Goal: Task Accomplishment & Management: Use online tool/utility

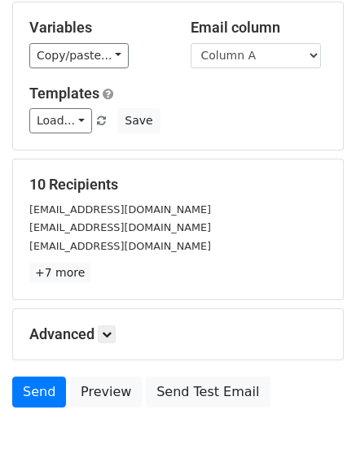
scroll to position [157, 0]
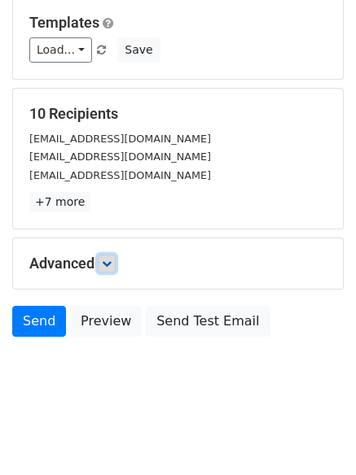
click at [116, 269] on link at bounding box center [107, 264] width 18 height 18
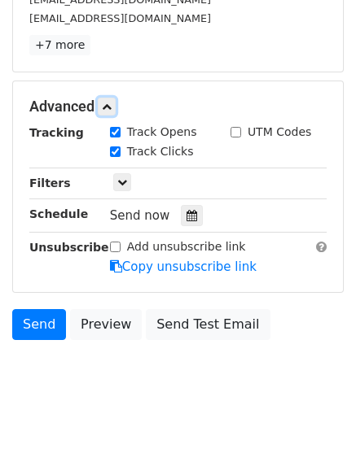
scroll to position [317, 0]
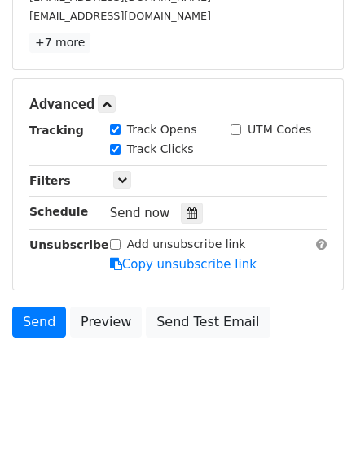
click at [196, 213] on div "Send now" at bounding box center [205, 214] width 191 height 22
click at [192, 213] on div at bounding box center [192, 213] width 22 height 21
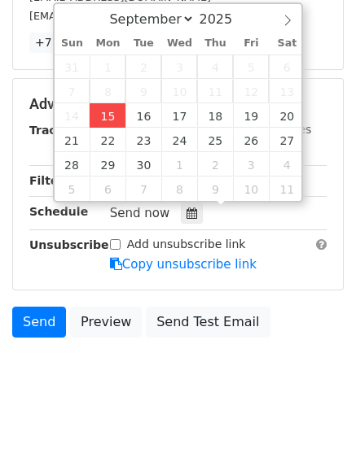
type input "2025-09-15 12:34"
type input "34"
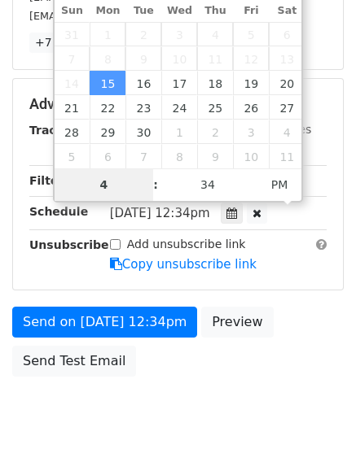
scroll to position [291, 0]
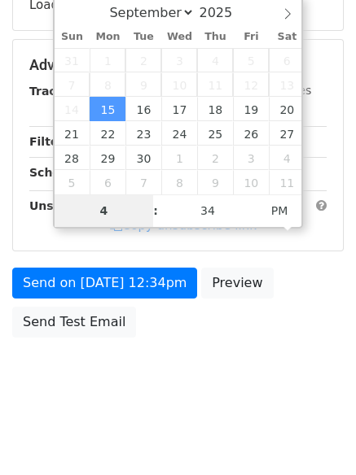
type input "4"
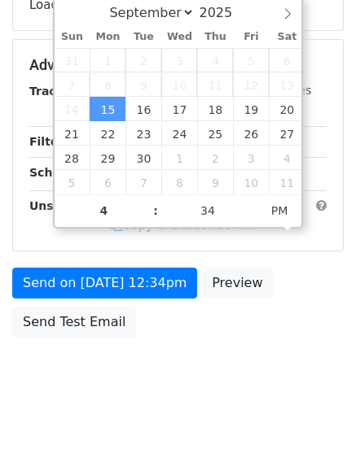
type input "2025-09-15 16:34"
type input "04"
click at [147, 357] on body "New Campaign Daily emails left: 50 Google Sheet: Untitled spreadsheet Variables…" at bounding box center [178, 67] width 356 height 690
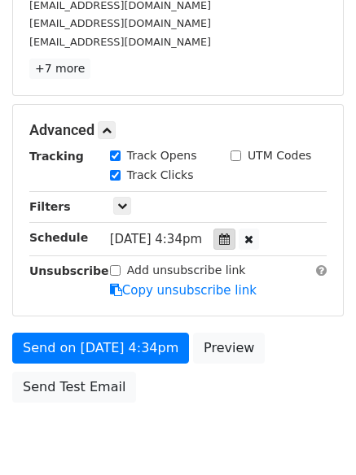
click at [230, 239] on icon at bounding box center [224, 239] width 11 height 11
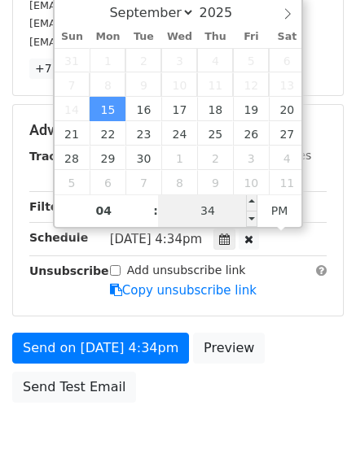
click at [219, 208] on input "34" at bounding box center [207, 211] width 99 height 33
type input "0"
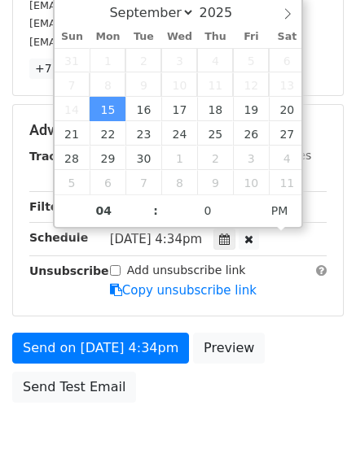
type input "2025-09-15 16:00"
click at [212, 409] on div "Send on Sep 15 at 4:34pm Preview Send Test Email" at bounding box center [178, 372] width 356 height 78
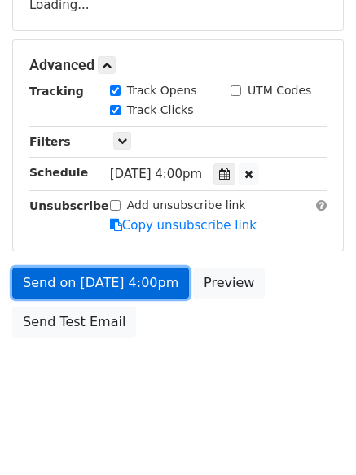
click at [142, 282] on link "Send on Sep 15 at 4:00pm" at bounding box center [100, 283] width 177 height 31
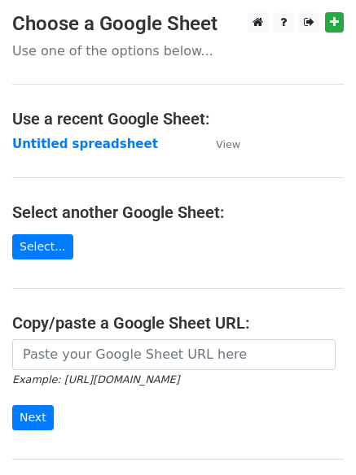
click at [103, 142] on strong "Untitled spreadsheet" at bounding box center [85, 144] width 146 height 15
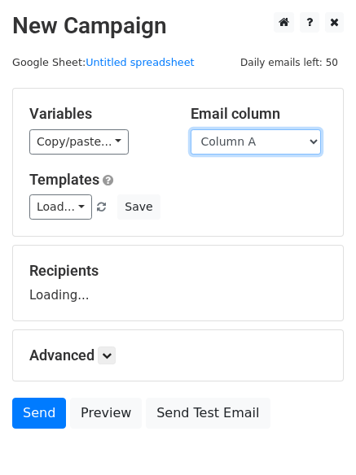
click at [245, 150] on select "Column A Column B Column C Column D Column E" at bounding box center [256, 141] width 130 height 25
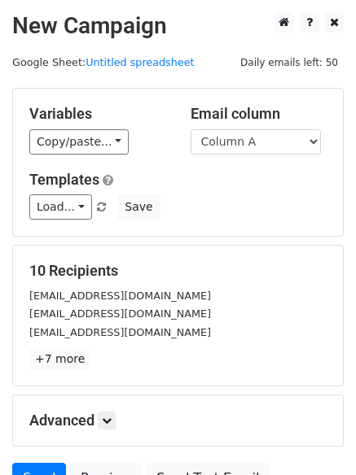
click at [245, 189] on div "Templates Load... No templates saved Save" at bounding box center [178, 196] width 322 height 50
click at [250, 155] on div "Variables Copy/paste... {{Column A}} {{Column B}} {{Column C}} {{Column D}} {{C…" at bounding box center [178, 162] width 330 height 147
click at [258, 156] on div "Variables Copy/paste... {{Column A}} {{Column B}} {{Column C}} {{Column D}} {{C…" at bounding box center [178, 162] width 330 height 147
click at [266, 144] on select "Column A Column B Column C Column D Column E" at bounding box center [256, 141] width 130 height 25
select select "Column B"
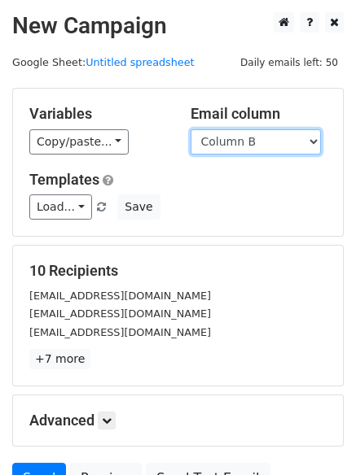
click at [191, 129] on select "Column A Column B Column C Column D Column E" at bounding box center [256, 141] width 130 height 25
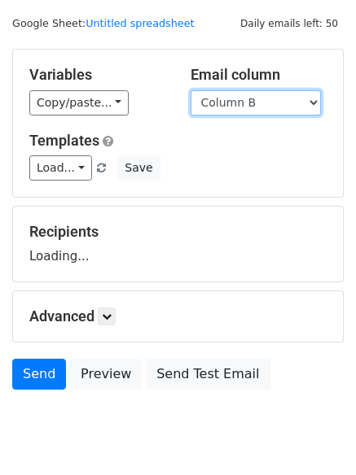
scroll to position [92, 0]
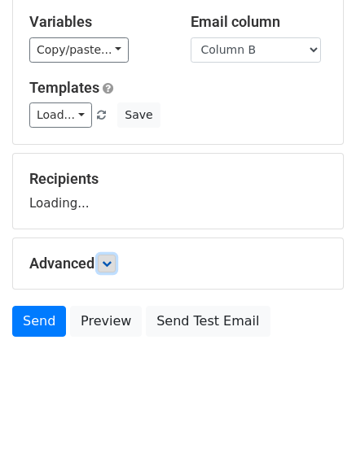
click at [116, 265] on link at bounding box center [107, 264] width 18 height 18
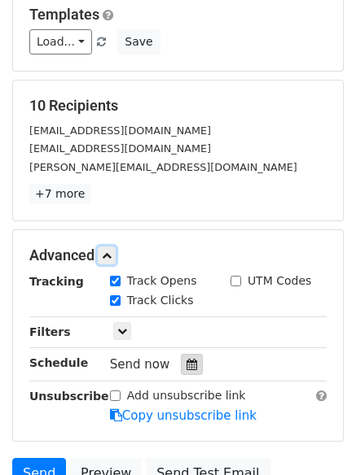
scroll to position [246, 0]
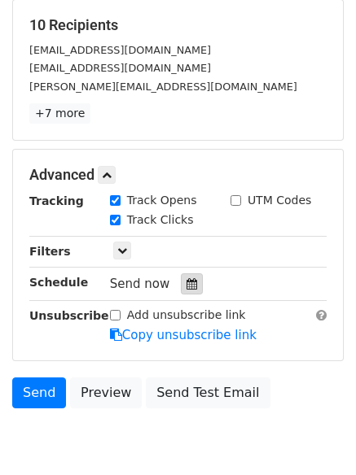
click at [182, 275] on div at bounding box center [192, 284] width 22 height 21
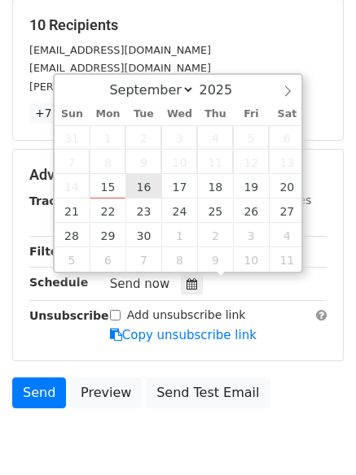
type input "2025-09-16 12:00"
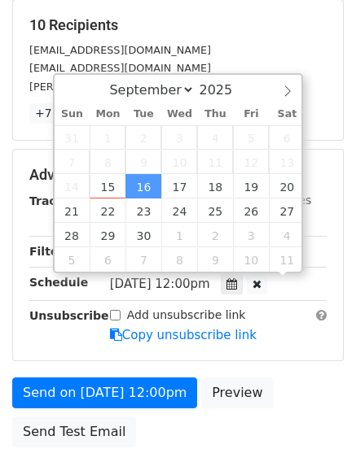
scroll to position [1, 0]
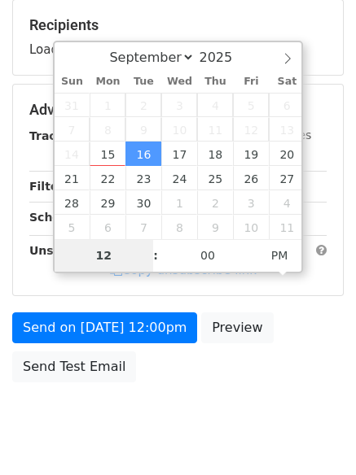
type input "5"
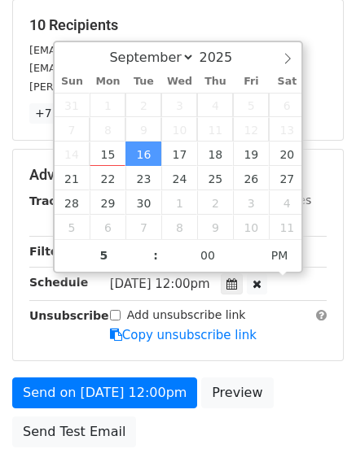
type input "2025-09-16 17:00"
click at [163, 355] on div "Advanced Tracking Track Opens UTM Codes Track Clicks Filters Only include sprea…" at bounding box center [178, 255] width 330 height 211
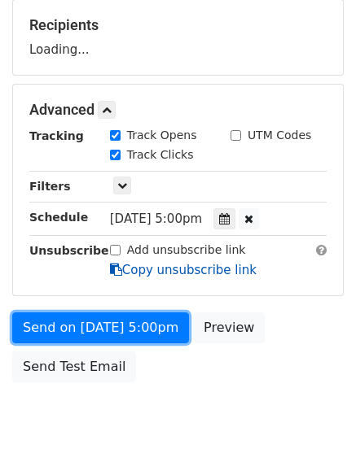
click at [152, 334] on form "Variables Copy/paste... {{Column A}} {{Column B}} {{Column C}} {{Column D}} {{C…" at bounding box center [177, 116] width 331 height 549
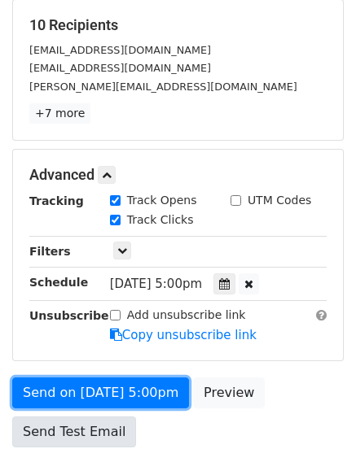
drag, startPoint x: 119, startPoint y: 395, endPoint x: 103, endPoint y: 418, distance: 28.7
click at [119, 396] on link "Send on Sep 16 at 5:00pm" at bounding box center [100, 393] width 177 height 31
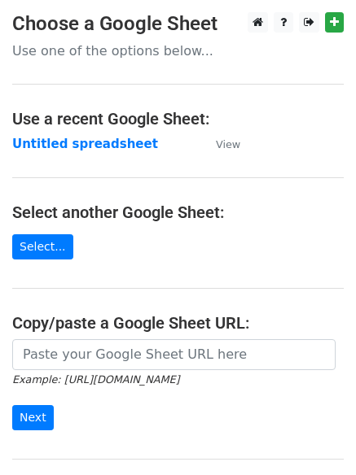
click at [90, 159] on main "Choose a Google Sheet Use one of the options below... Use a recent Google Sheet…" at bounding box center [178, 265] width 356 height 506
click at [99, 149] on strong "Untitled spreadsheet" at bounding box center [85, 144] width 146 height 15
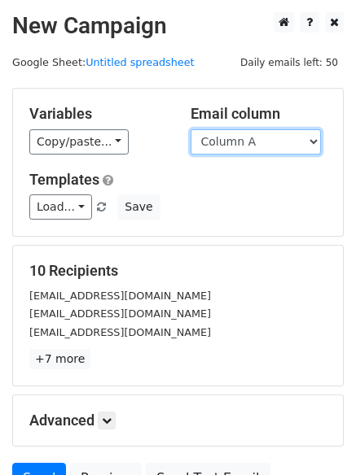
click at [256, 143] on select "Column A Column B Column C Column D Column E" at bounding box center [256, 141] width 130 height 25
select select "Column C"
click at [191, 129] on select "Column A Column B Column C Column D Column E" at bounding box center [256, 141] width 130 height 25
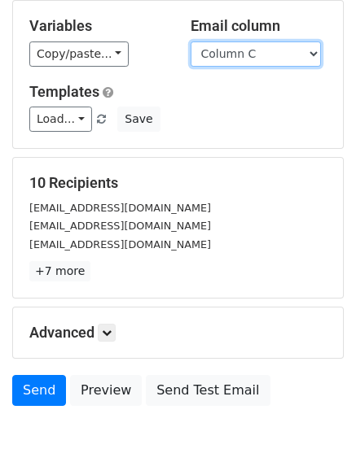
scroll to position [157, 0]
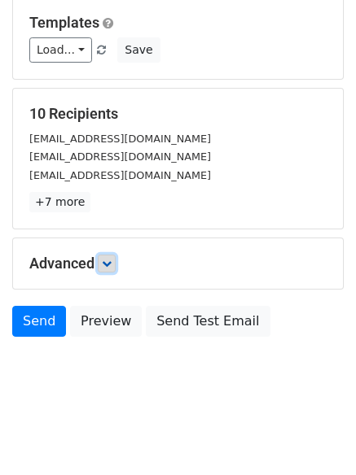
click at [111, 261] on icon at bounding box center [107, 264] width 10 height 10
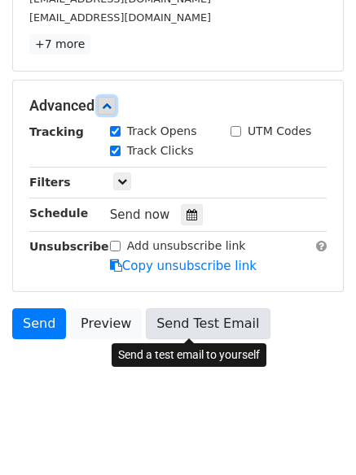
scroll to position [317, 0]
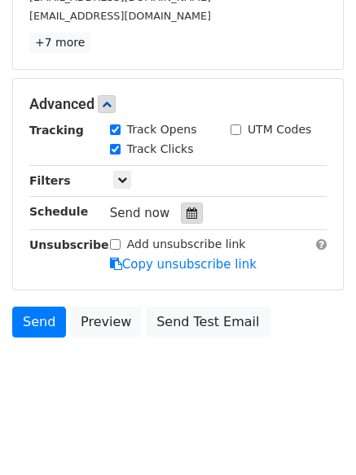
click at [186, 215] on icon at bounding box center [191, 213] width 11 height 11
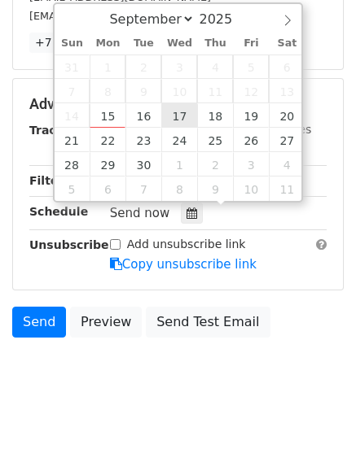
type input "2025-09-17 12:00"
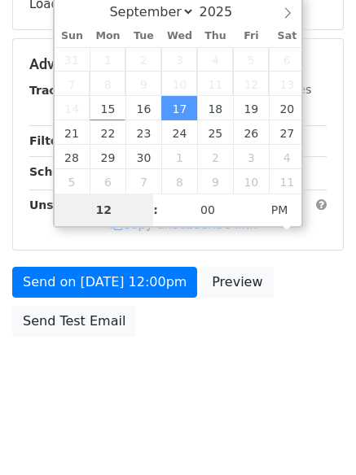
scroll to position [291, 0]
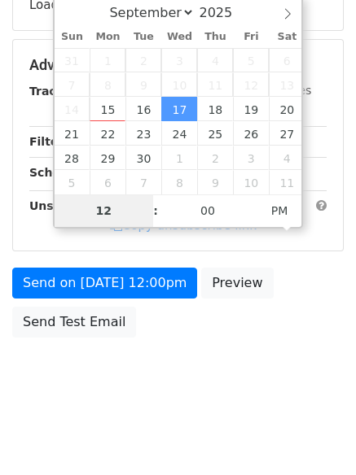
type input "6"
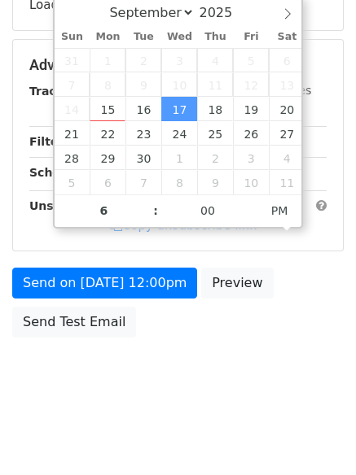
type input "2025-09-17 18:00"
click at [128, 344] on div "Send on Sep 17 at 12:00pm Preview Send Test Email" at bounding box center [178, 307] width 356 height 78
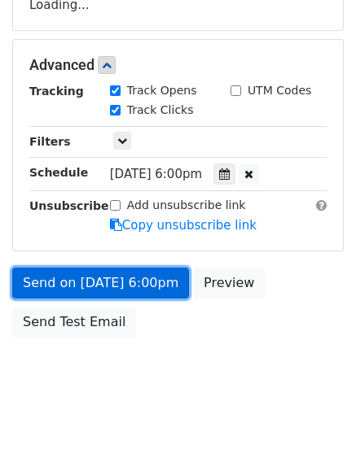
click at [149, 284] on link "Send on Sep 17 at 6:00pm" at bounding box center [100, 283] width 177 height 31
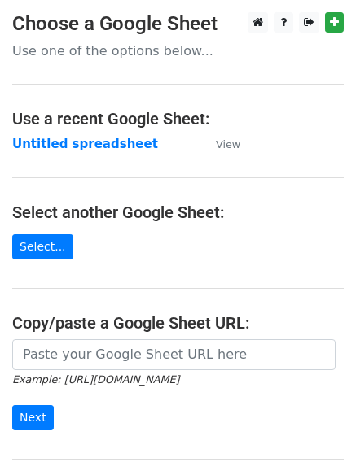
click at [138, 142] on td "Untitled spreadsheet" at bounding box center [105, 144] width 187 height 19
click at [92, 144] on strong "Untitled spreadsheet" at bounding box center [85, 144] width 146 height 15
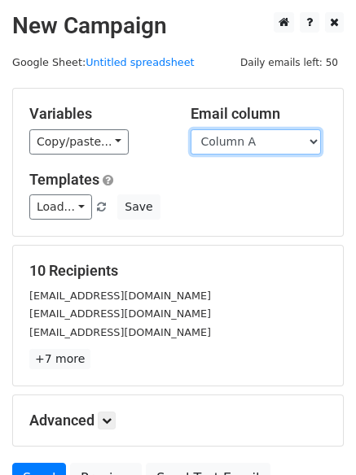
click at [286, 142] on select "Column A Column B Column C Column D Column E" at bounding box center [256, 141] width 130 height 25
select select "Column D"
click at [191, 129] on select "Column A Column B Column C Column D Column E" at bounding box center [256, 141] width 130 height 25
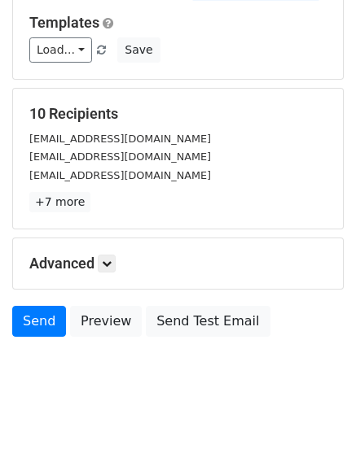
scroll to position [92, 0]
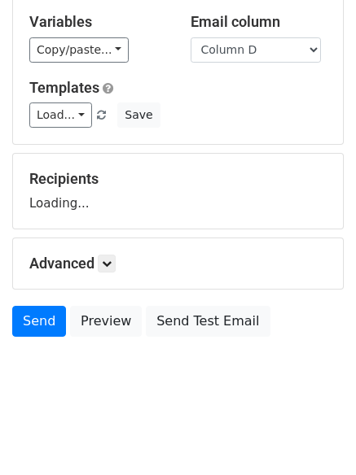
click at [111, 273] on div "Advanced Tracking Track Opens UTM Codes Track Clicks Filters Only include sprea…" at bounding box center [178, 264] width 330 height 50
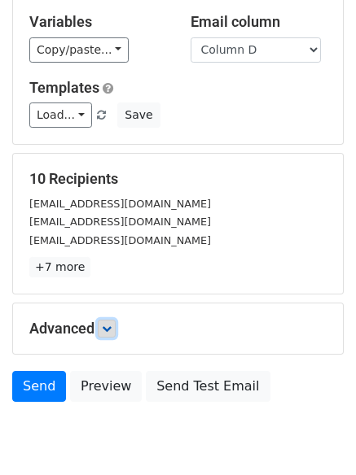
click at [105, 334] on link at bounding box center [107, 329] width 18 height 18
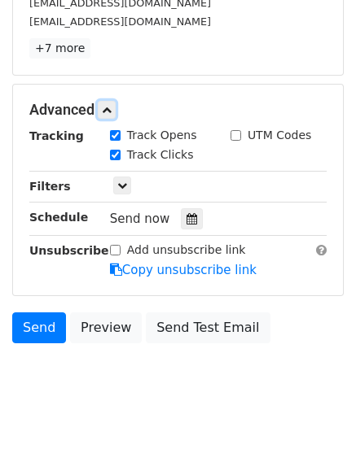
scroll to position [317, 0]
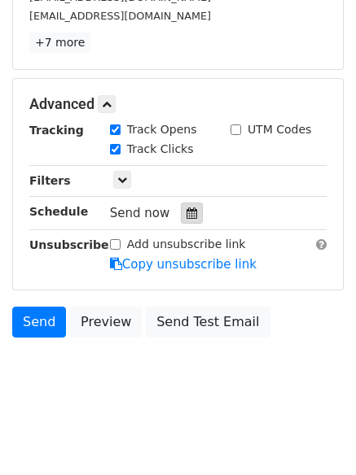
click at [186, 212] on icon at bounding box center [191, 213] width 11 height 11
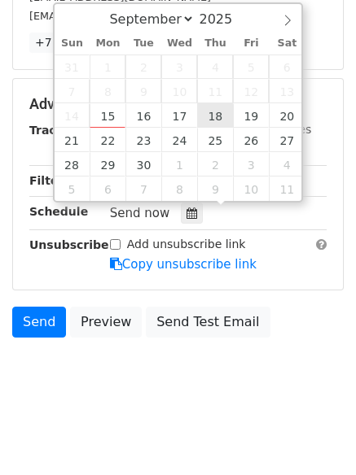
type input "2025-09-18 12:00"
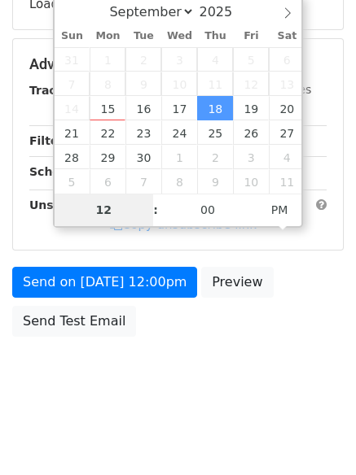
scroll to position [291, 0]
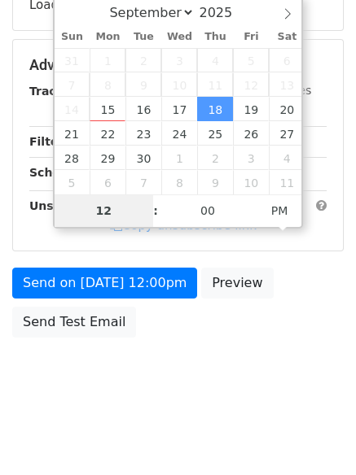
type input "7"
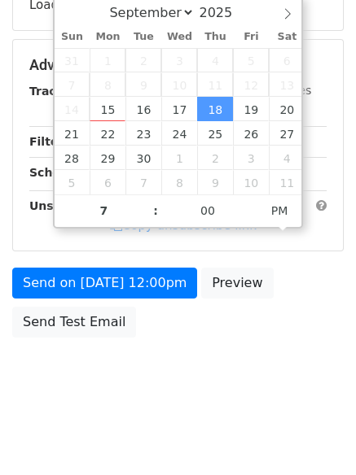
type input "2025-09-18 19:00"
click at [204, 313] on div "Send on Sep 18 at 12:00pm Preview Send Test Email" at bounding box center [178, 307] width 356 height 78
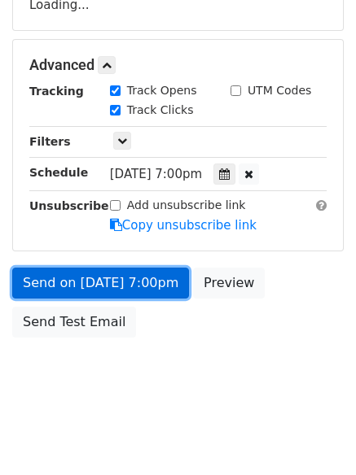
click at [135, 291] on link "Send on Sep 18 at 7:00pm" at bounding box center [100, 283] width 177 height 31
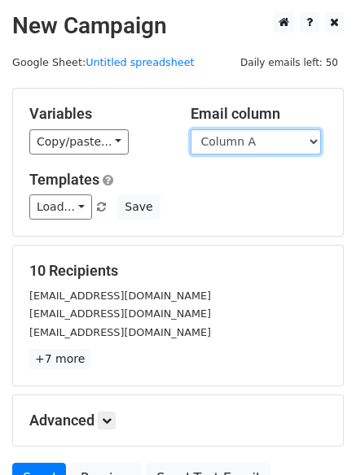
drag, startPoint x: 244, startPoint y: 136, endPoint x: 247, endPoint y: 145, distance: 9.3
click at [244, 136] on select "Column A Column B Column C Column D Column E" at bounding box center [256, 141] width 130 height 25
select select "Column E"
click at [191, 129] on select "Column A Column B Column C Column D Column E" at bounding box center [256, 141] width 130 height 25
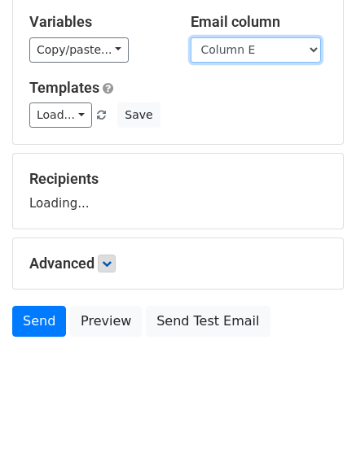
scroll to position [92, 0]
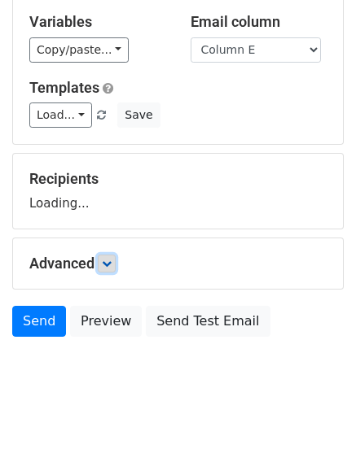
click at [116, 268] on link at bounding box center [107, 264] width 18 height 18
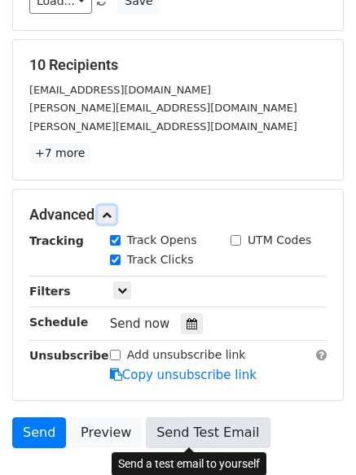
scroll to position [317, 0]
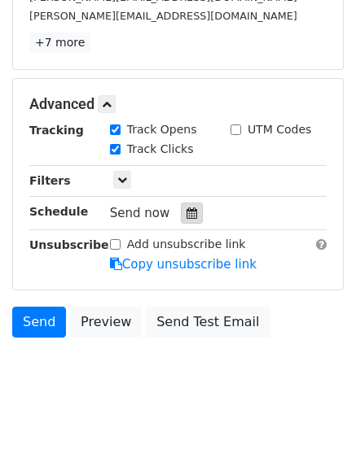
click at [191, 204] on div at bounding box center [192, 213] width 22 height 21
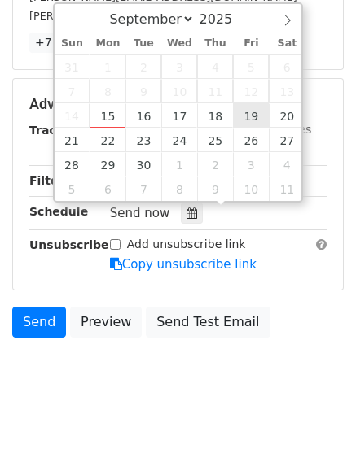
type input "[DATE] 12:00"
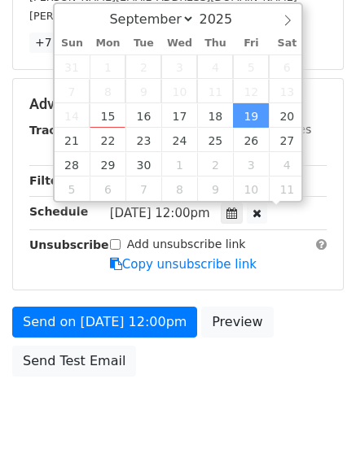
scroll to position [1, 0]
type input "8"
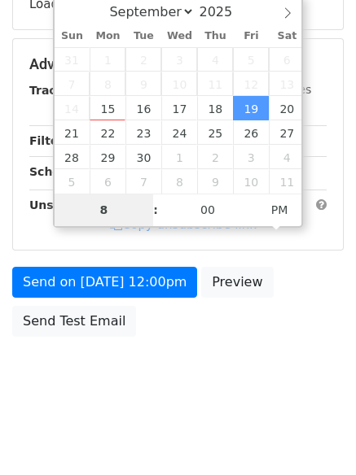
scroll to position [291, 0]
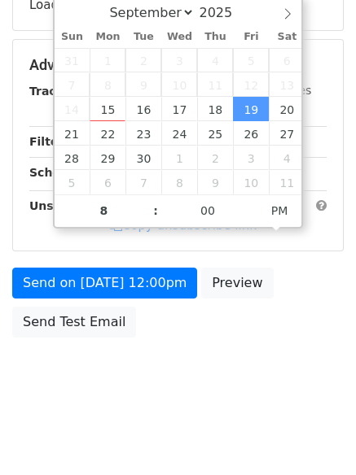
type input "[DATE] 20:00"
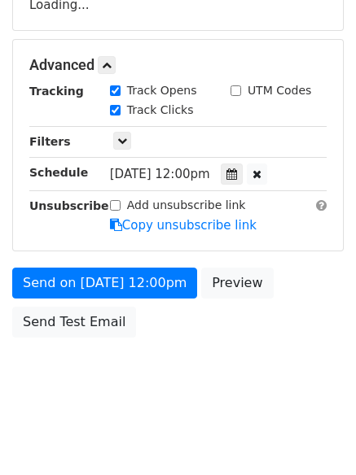
click at [229, 371] on body "New Campaign Daily emails left: 50 Google Sheet: Untitled spreadsheet Variables…" at bounding box center [178, 67] width 356 height 690
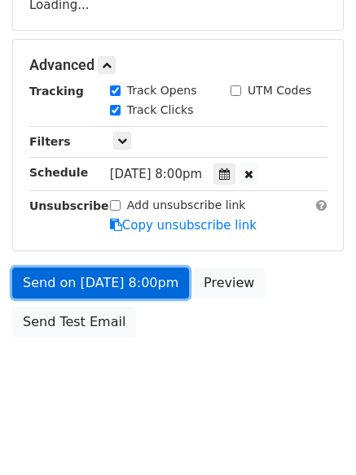
click at [147, 289] on link "Send on [DATE] 8:00pm" at bounding box center [100, 283] width 177 height 31
